Goal: Information Seeking & Learning: Learn about a topic

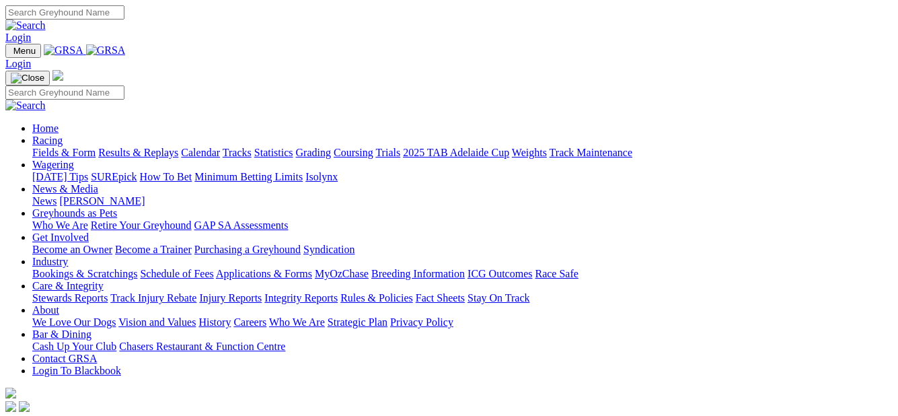
click at [39, 147] on link "Fields & Form" at bounding box center [63, 152] width 63 height 11
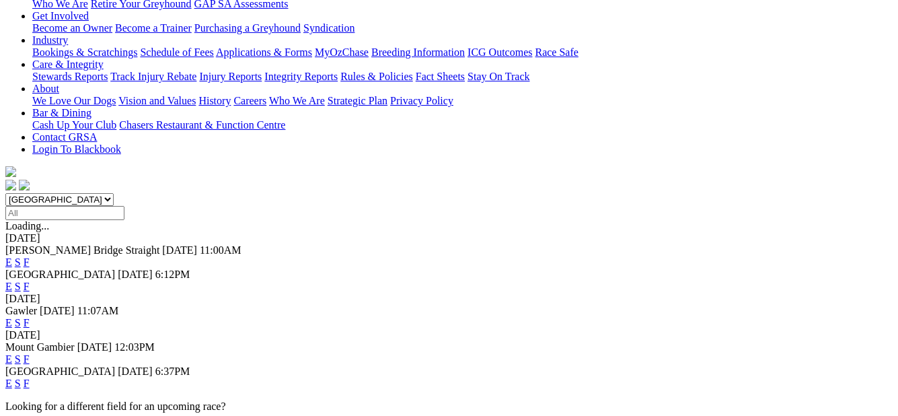
scroll to position [269, 0]
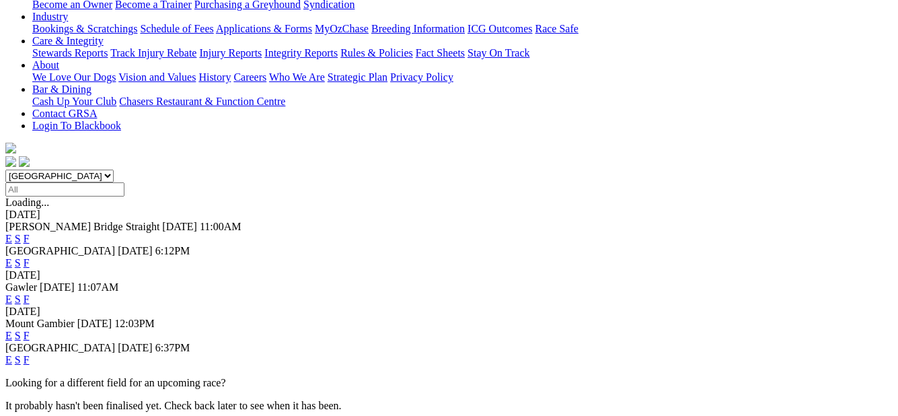
click at [30, 329] on link "F" at bounding box center [27, 334] width 6 height 11
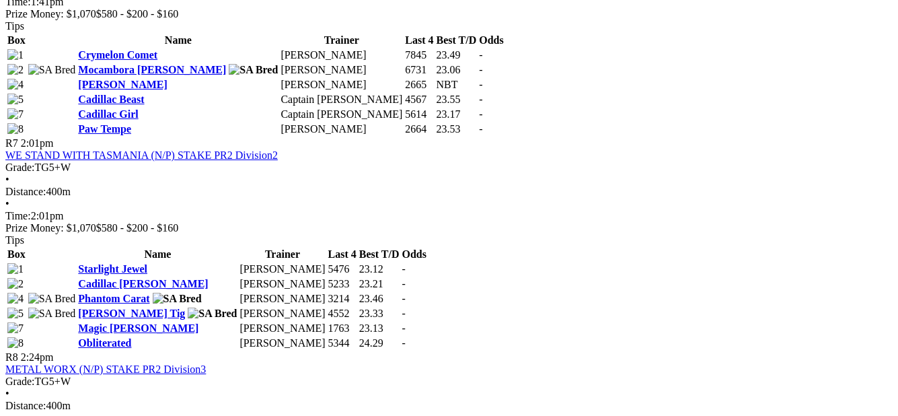
scroll to position [1883, 0]
